Goal: Transaction & Acquisition: Book appointment/travel/reservation

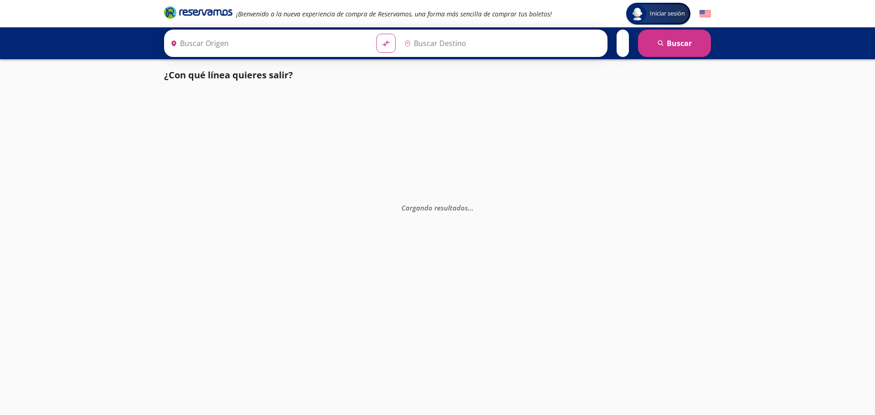
type input "Santiago de Querétaro, [GEOGRAPHIC_DATA]"
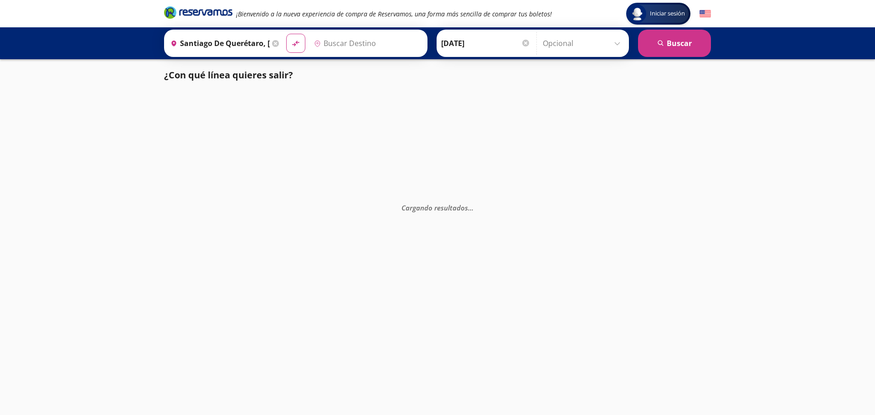
type input "[GEOGRAPHIC_DATA], [GEOGRAPHIC_DATA]"
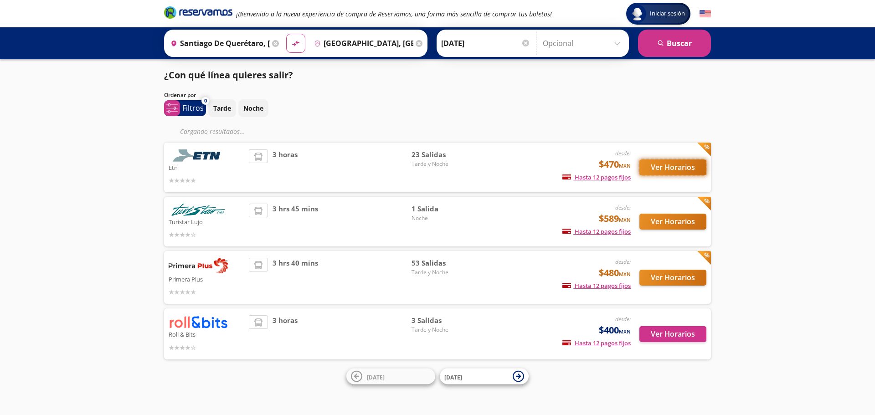
click at [669, 169] on button "Ver Horarios" at bounding box center [673, 168] width 67 height 16
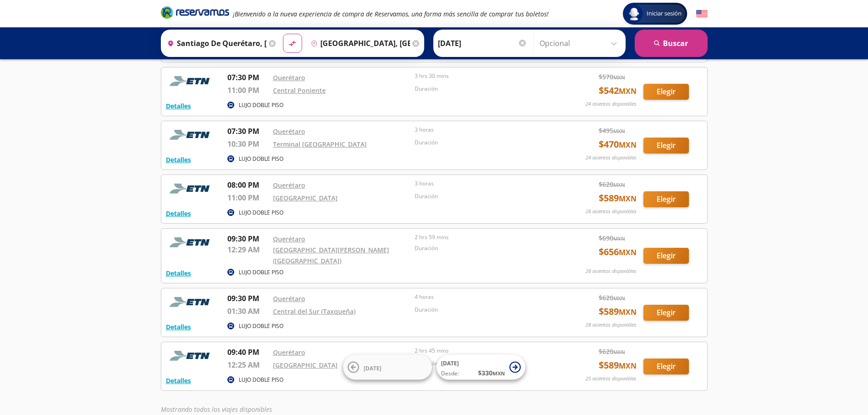
scroll to position [966, 0]
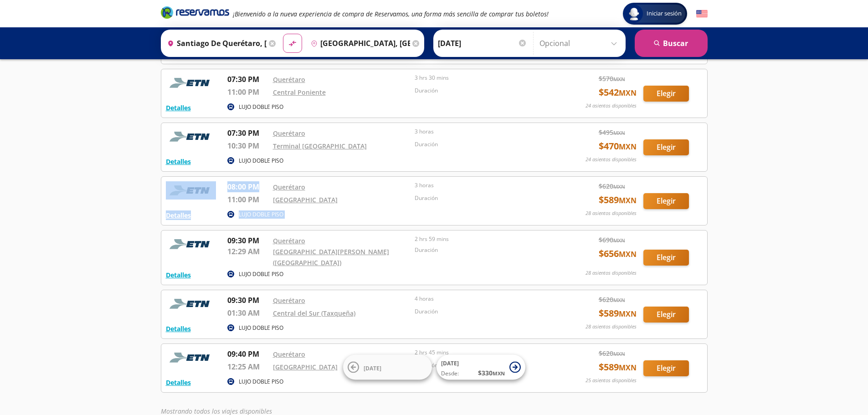
drag, startPoint x: 259, startPoint y: 176, endPoint x: 210, endPoint y: 176, distance: 49.7
click at [210, 181] on div "Detalles LUJO DOBLE PISO 08:00 PM Querétaro 11:00 PM [GEOGRAPHIC_DATA] 3 horas …" at bounding box center [434, 200] width 537 height 39
click at [219, 181] on div at bounding box center [193, 194] width 55 height 27
drag, startPoint x: 228, startPoint y: 176, endPoint x: 259, endPoint y: 173, distance: 30.7
click at [259, 181] on p "08:00 PM" at bounding box center [247, 186] width 41 height 11
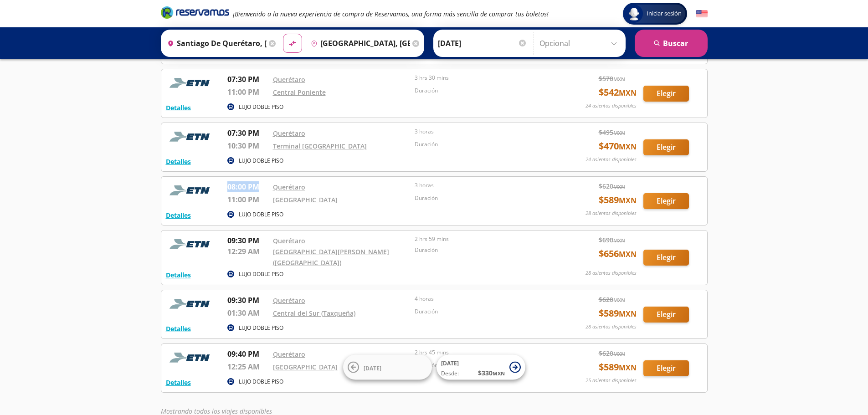
click at [264, 181] on p "08:00 PM" at bounding box center [247, 186] width 41 height 11
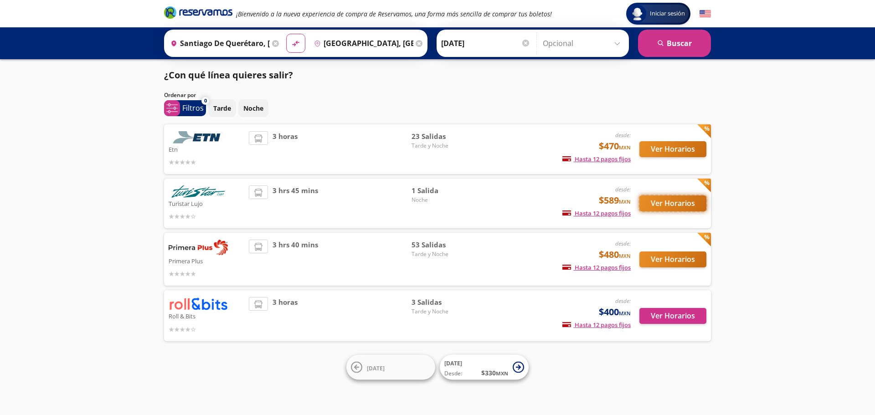
click at [662, 200] on button "Ver Horarios" at bounding box center [673, 204] width 67 height 16
click at [688, 261] on button "Ver Horarios" at bounding box center [673, 260] width 67 height 16
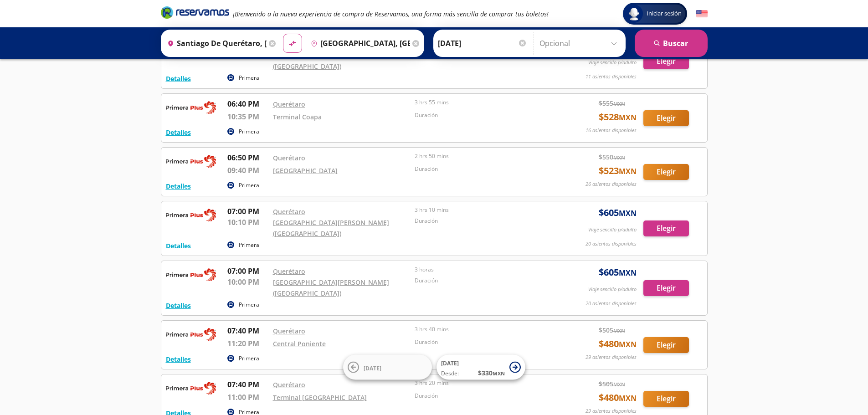
scroll to position [1984, 0]
